Goal: Find specific page/section: Find specific page/section

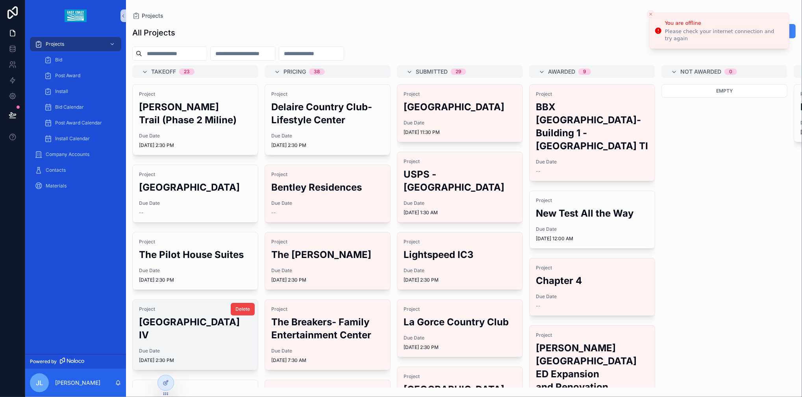
click at [203, 342] on h2 "[GEOGRAPHIC_DATA] IV" at bounding box center [195, 329] width 113 height 26
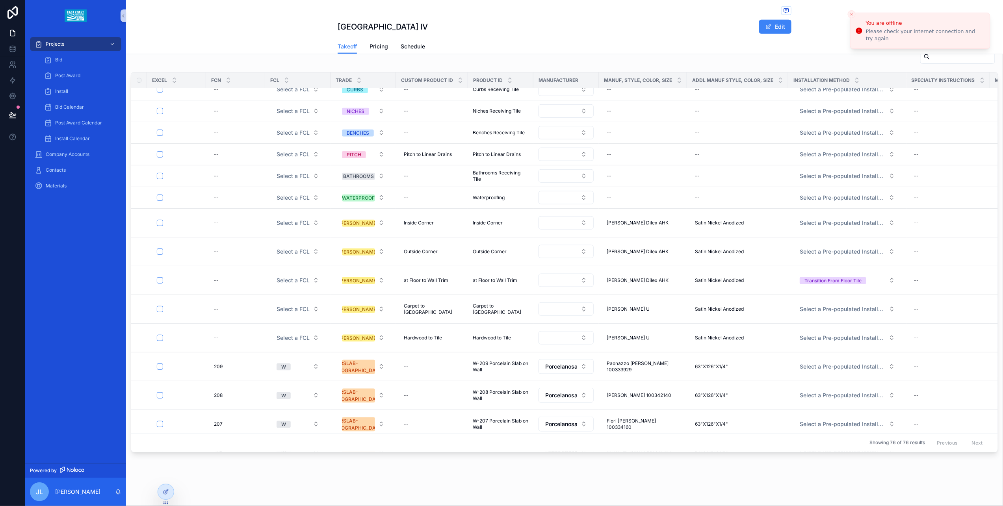
scroll to position [377, 0]
click at [59, 58] on span "Bid" at bounding box center [58, 60] width 7 height 6
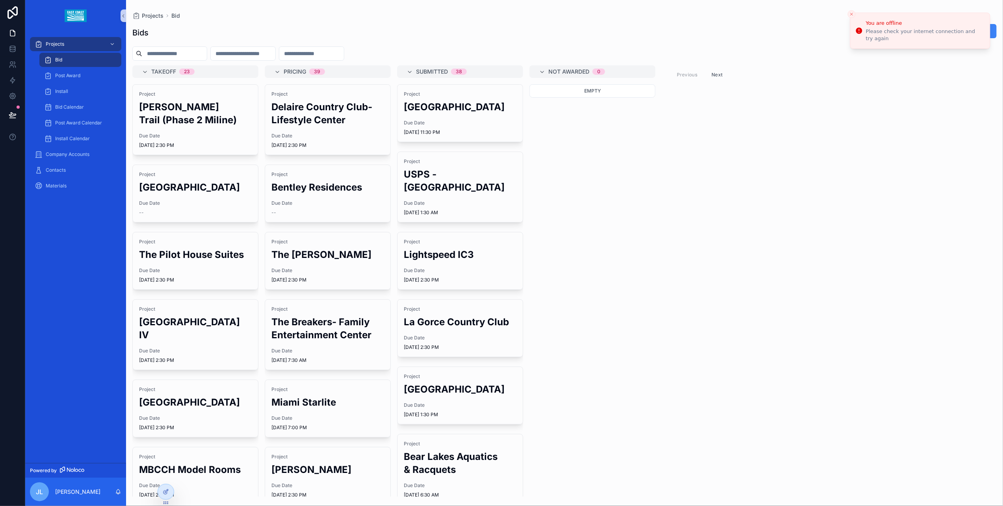
click at [207, 58] on input "scrollable content" at bounding box center [174, 53] width 65 height 11
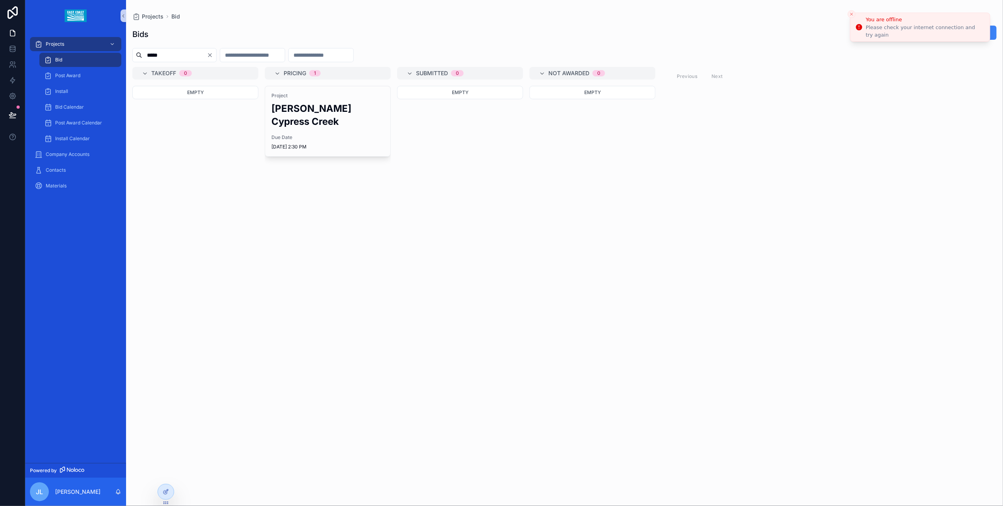
type input "*****"
click at [802, 13] on icon "Close toast" at bounding box center [851, 14] width 5 height 5
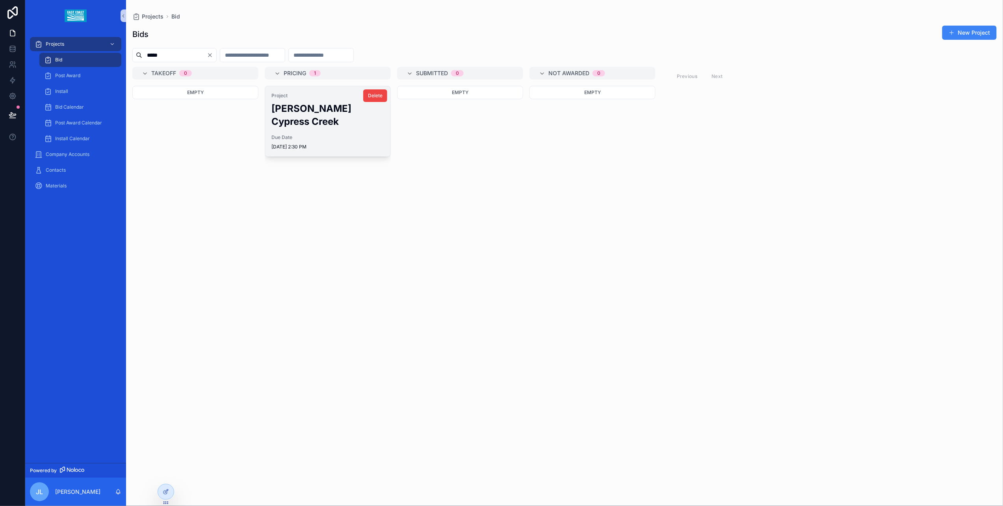
click at [338, 134] on div "Due Date [DATE] 2:30 PM" at bounding box center [327, 142] width 113 height 16
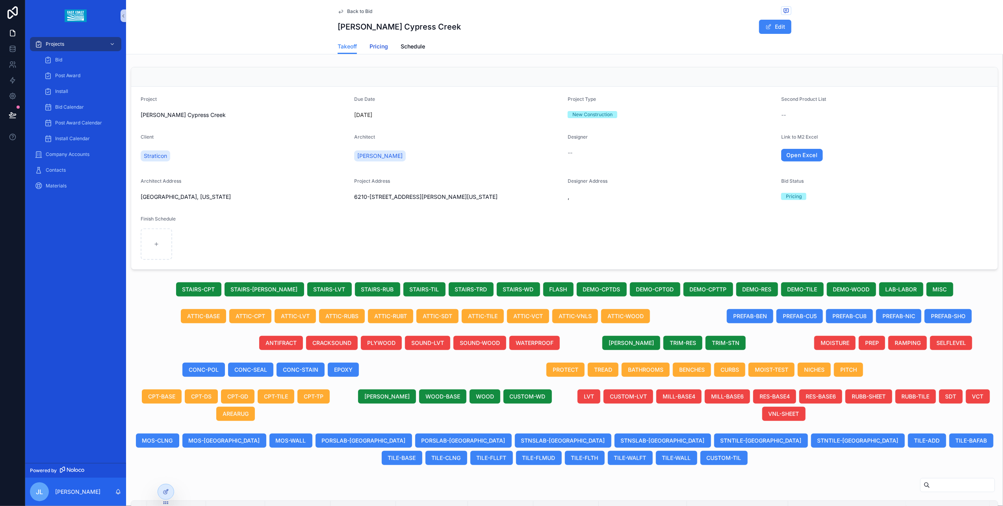
drag, startPoint x: 382, startPoint y: 50, endPoint x: 381, endPoint y: 56, distance: 5.9
click at [381, 49] on span "Pricing" at bounding box center [379, 47] width 19 height 8
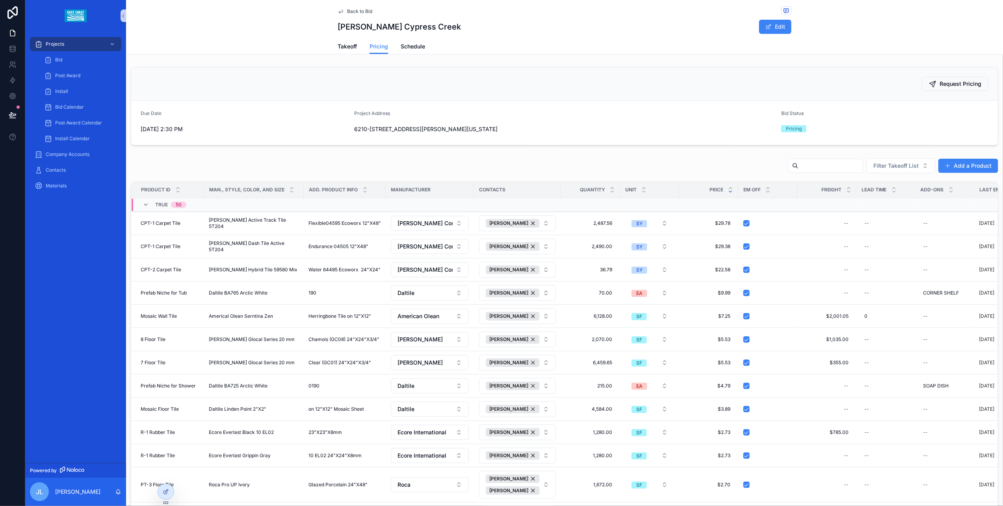
click at [139, 204] on div "TRUE 50" at bounding box center [164, 205] width 63 height 13
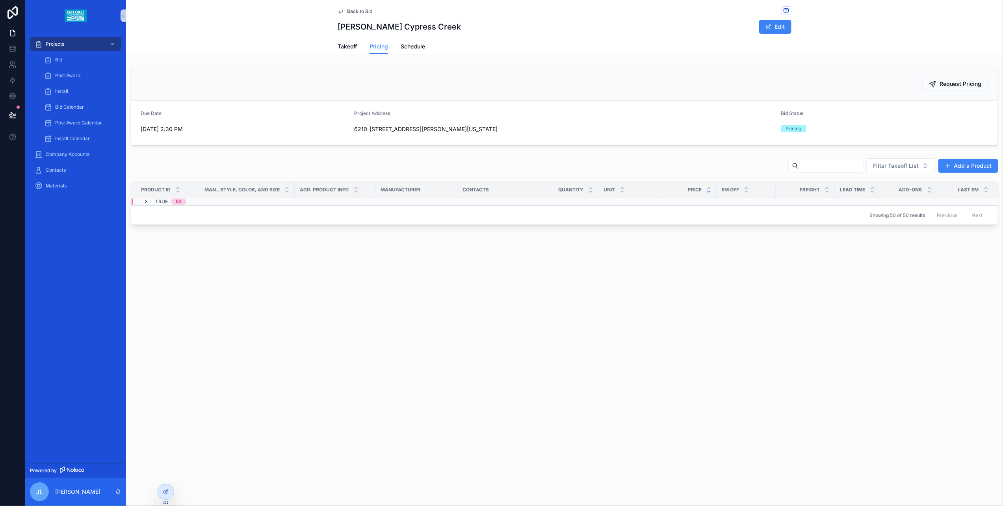
click at [147, 202] on icon "scrollable content" at bounding box center [146, 202] width 6 height 6
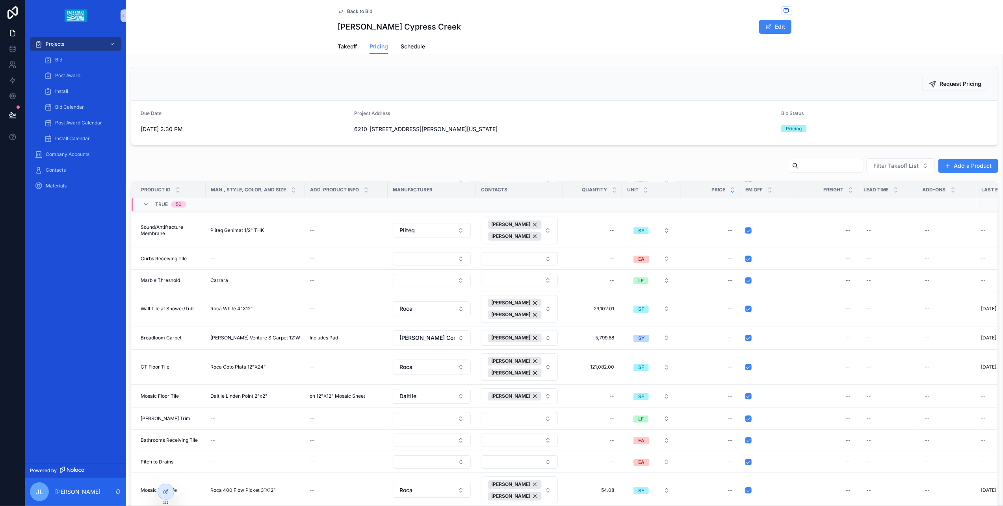
scroll to position [1006, 0]
click at [349, 47] on span "Takeoff" at bounding box center [347, 47] width 19 height 8
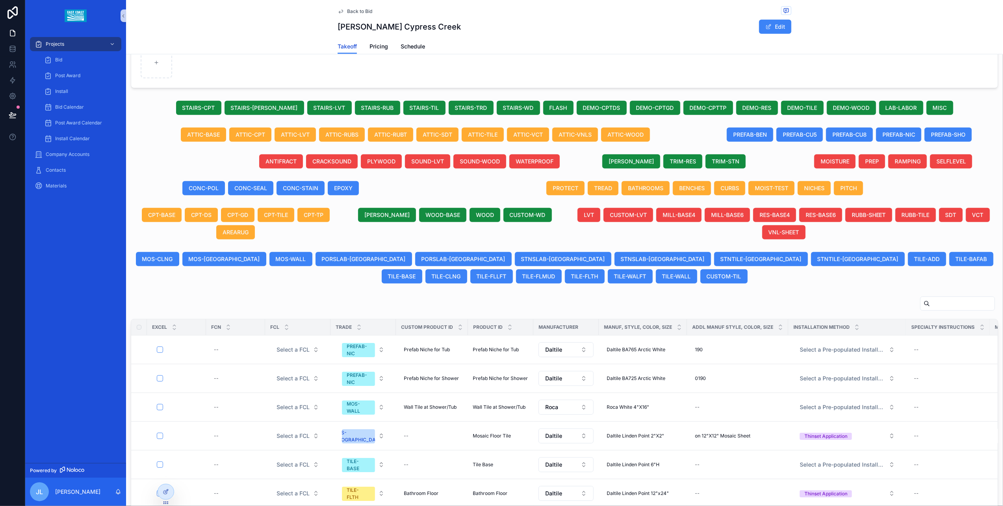
scroll to position [183, 0]
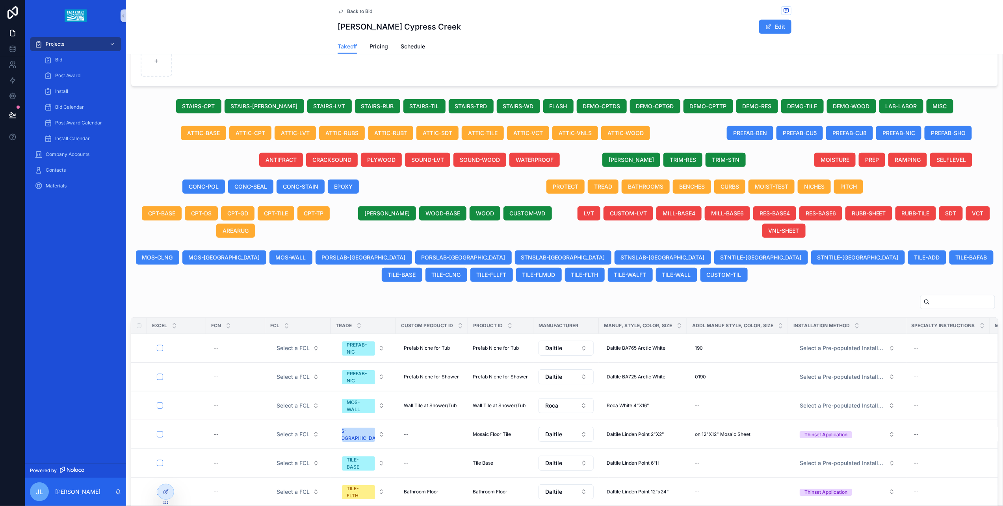
click at [802, 299] on input "scrollable content" at bounding box center [962, 302] width 65 height 11
type input "*********"
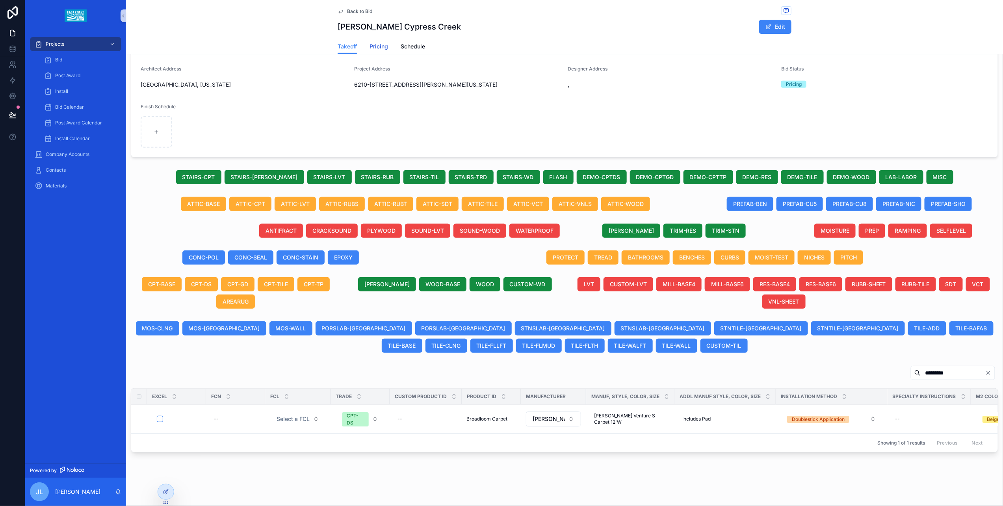
click at [375, 47] on span "Pricing" at bounding box center [379, 47] width 19 height 8
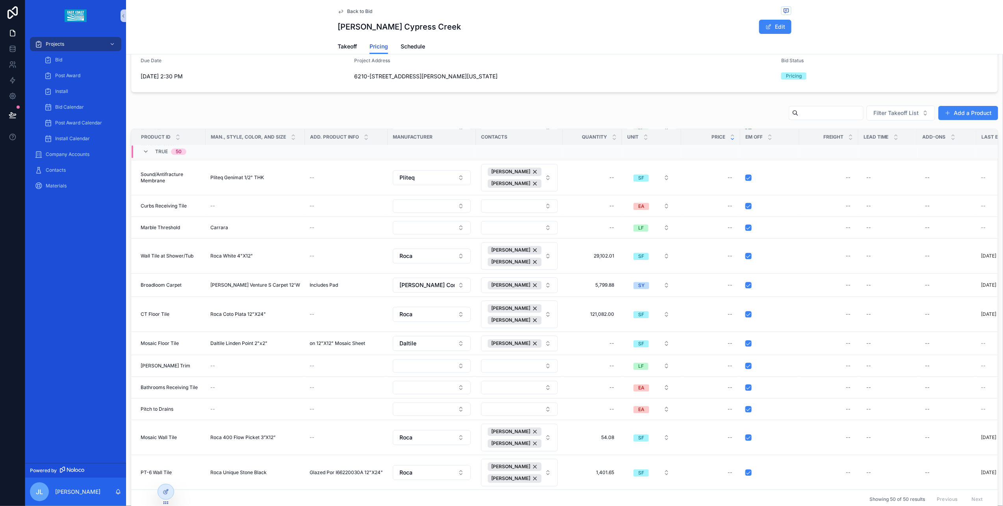
scroll to position [1002, 0]
